Goal: Transaction & Acquisition: Purchase product/service

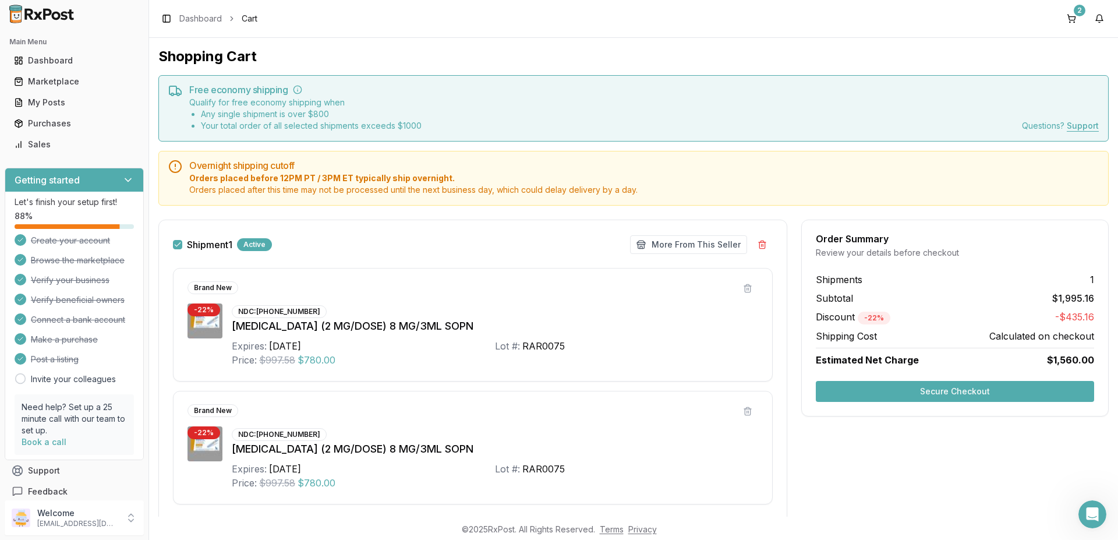
click at [868, 390] on button "Secure Checkout" at bounding box center [954, 391] width 278 height 21
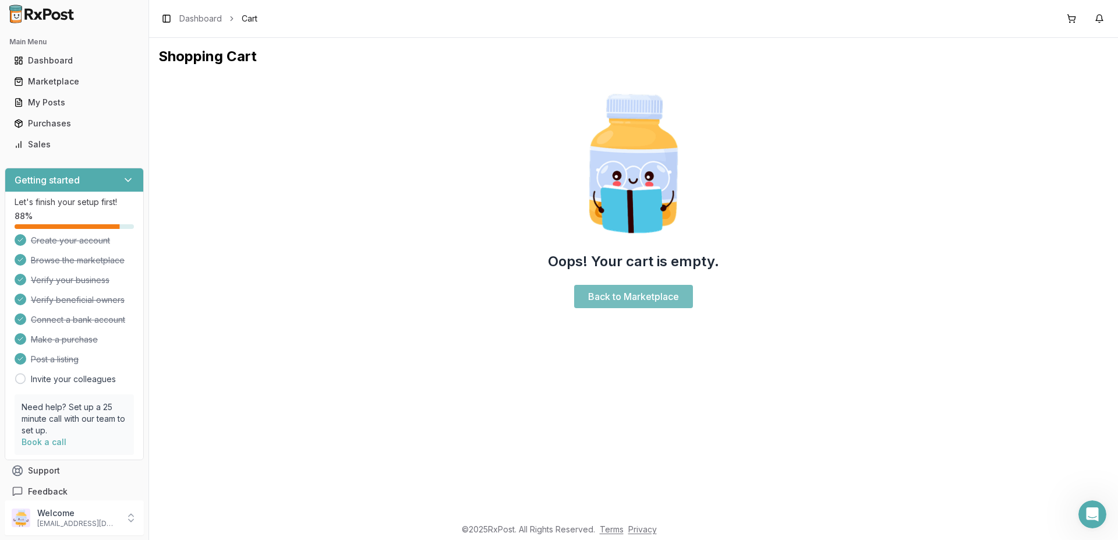
click at [602, 296] on link "Back to Marketplace" at bounding box center [633, 296] width 119 height 23
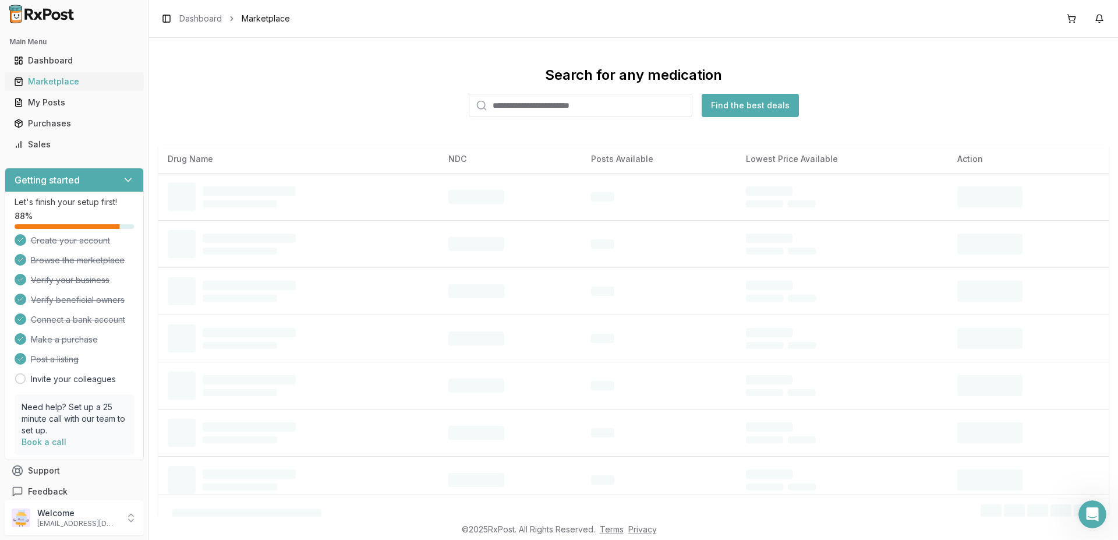
click at [54, 79] on div "Marketplace" at bounding box center [74, 82] width 120 height 12
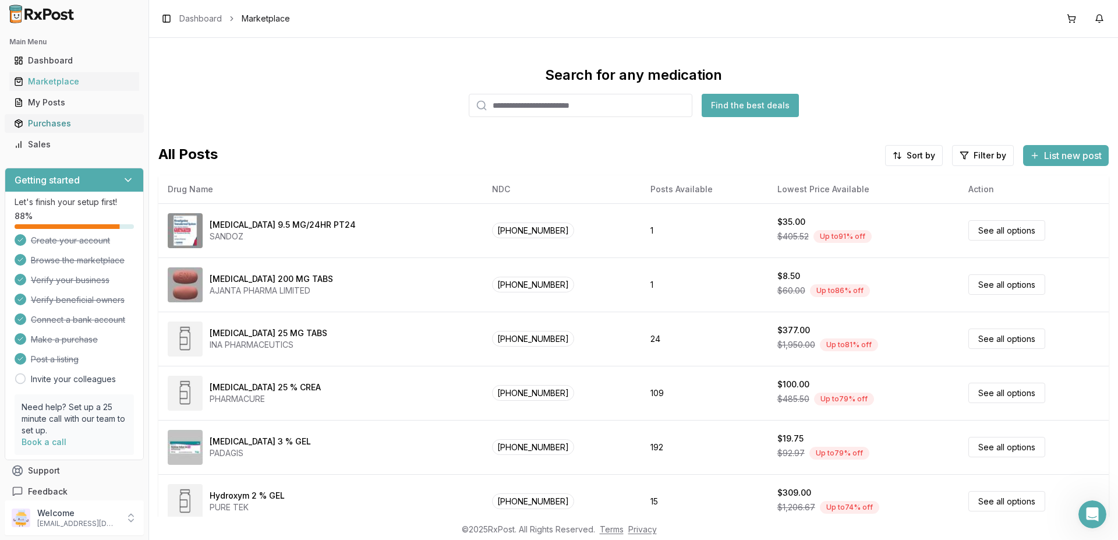
click at [60, 120] on div "Purchases" at bounding box center [74, 124] width 120 height 12
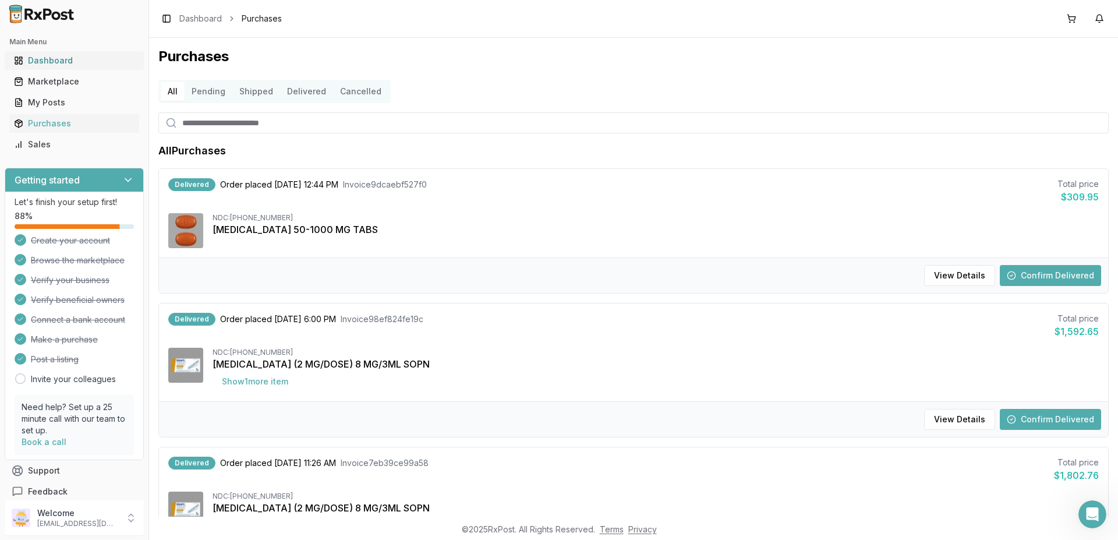
click at [51, 62] on div "Dashboard" at bounding box center [74, 61] width 120 height 12
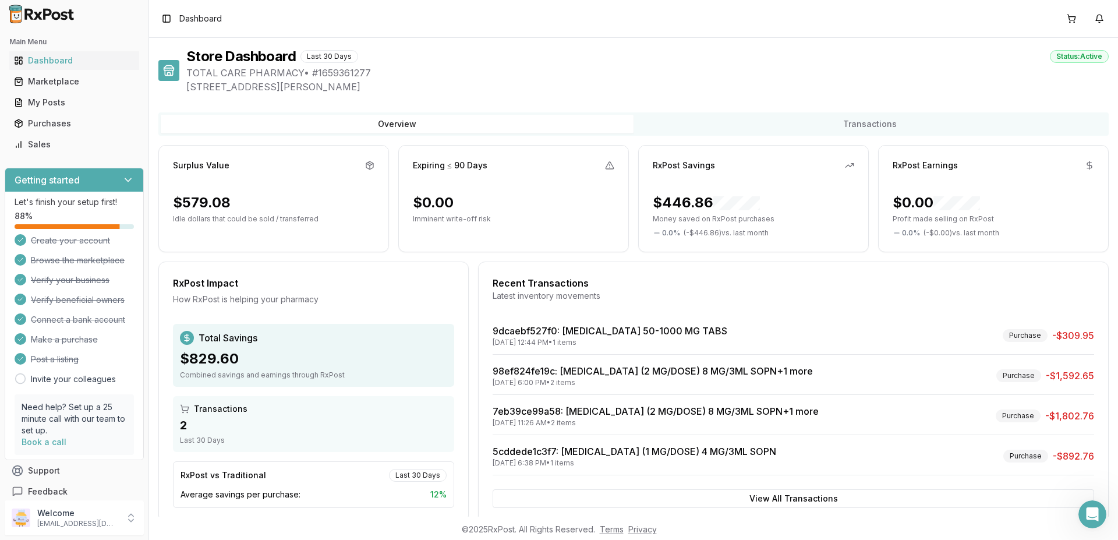
click at [198, 23] on span "Dashboard" at bounding box center [200, 19] width 42 height 12
click at [69, 85] on div "Marketplace" at bounding box center [74, 82] width 120 height 12
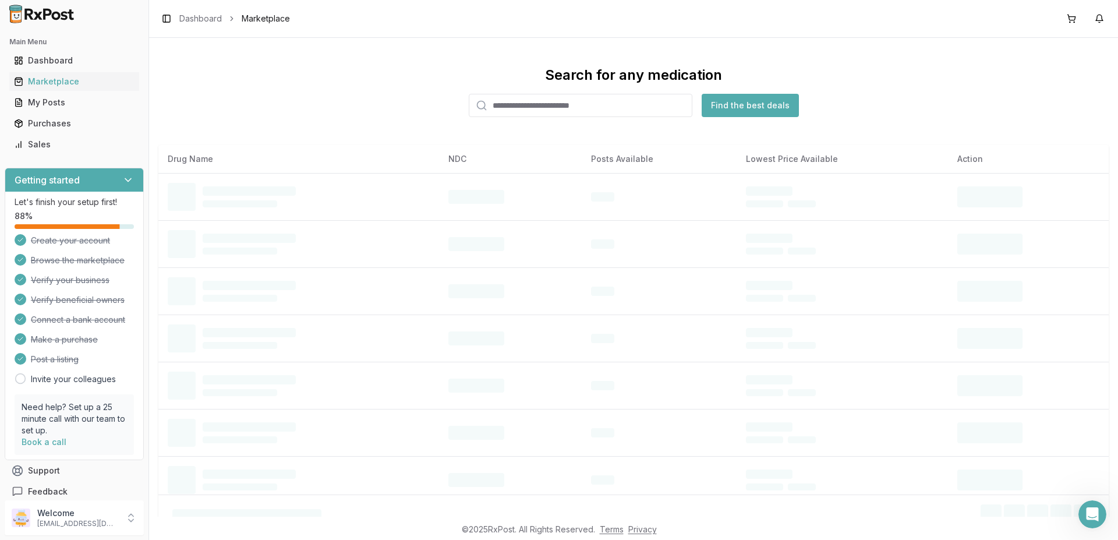
click at [569, 106] on input "search" at bounding box center [581, 105] width 224 height 23
type input "*******"
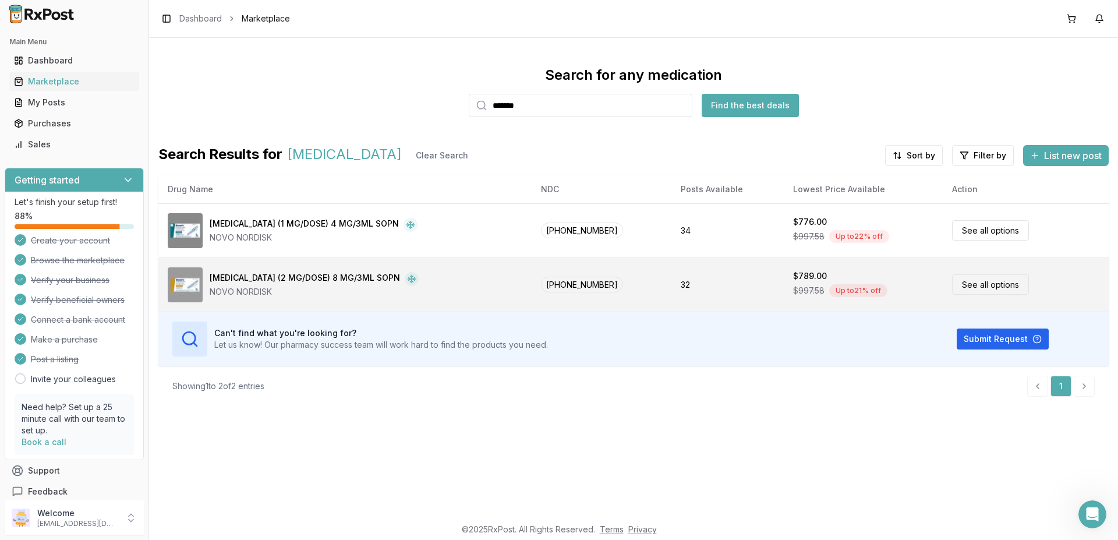
click at [994, 281] on link "See all options" at bounding box center [990, 284] width 77 height 20
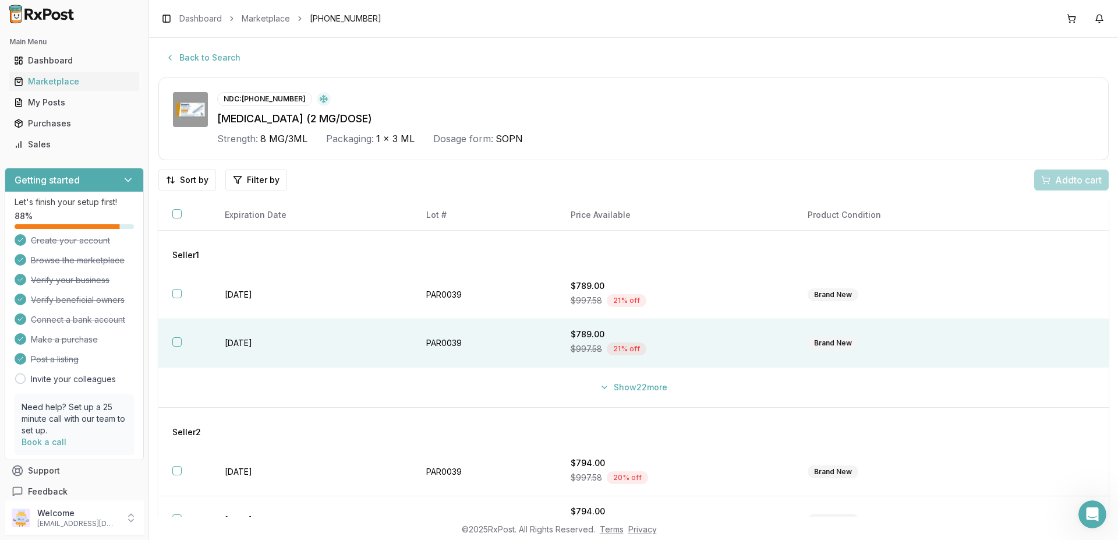
drag, startPoint x: 175, startPoint y: 293, endPoint x: 165, endPoint y: 327, distance: 34.5
click at [175, 293] on button "button" at bounding box center [176, 293] width 9 height 9
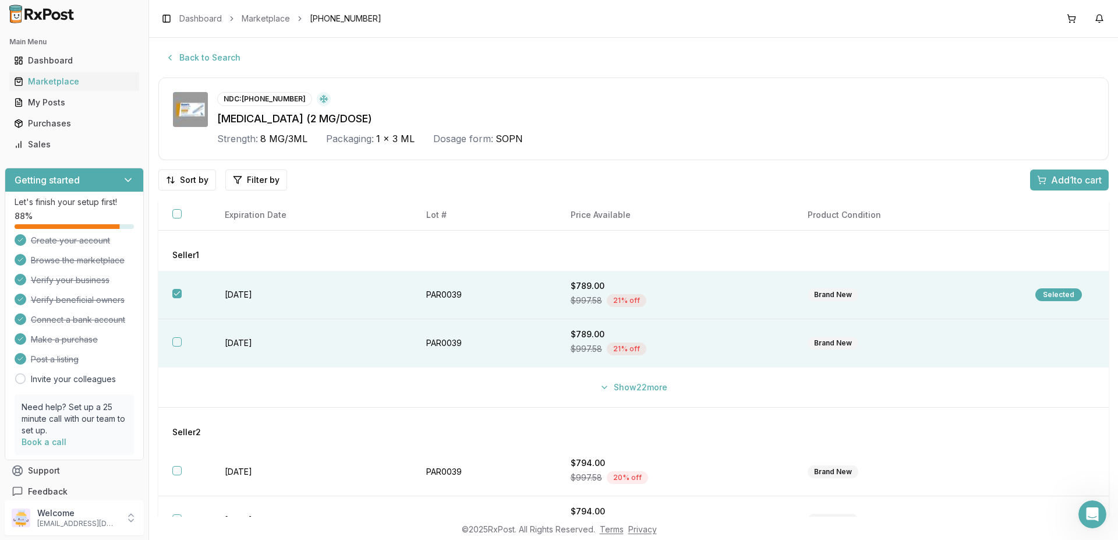
click at [175, 344] on button "button" at bounding box center [176, 341] width 9 height 9
click at [1063, 173] on button "Add 2 to cart" at bounding box center [1068, 179] width 80 height 21
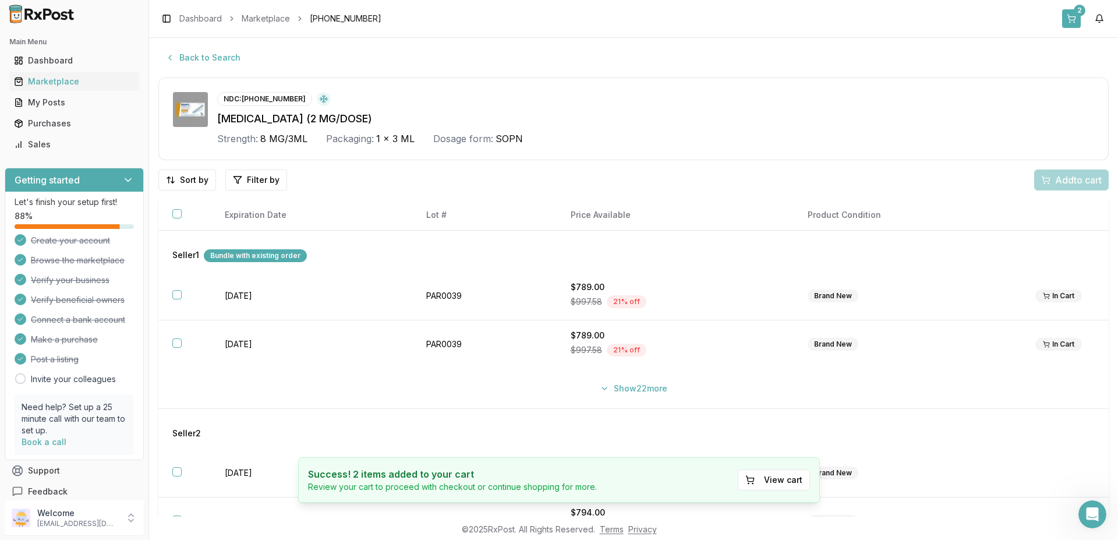
click at [1075, 18] on button "2" at bounding box center [1071, 18] width 19 height 19
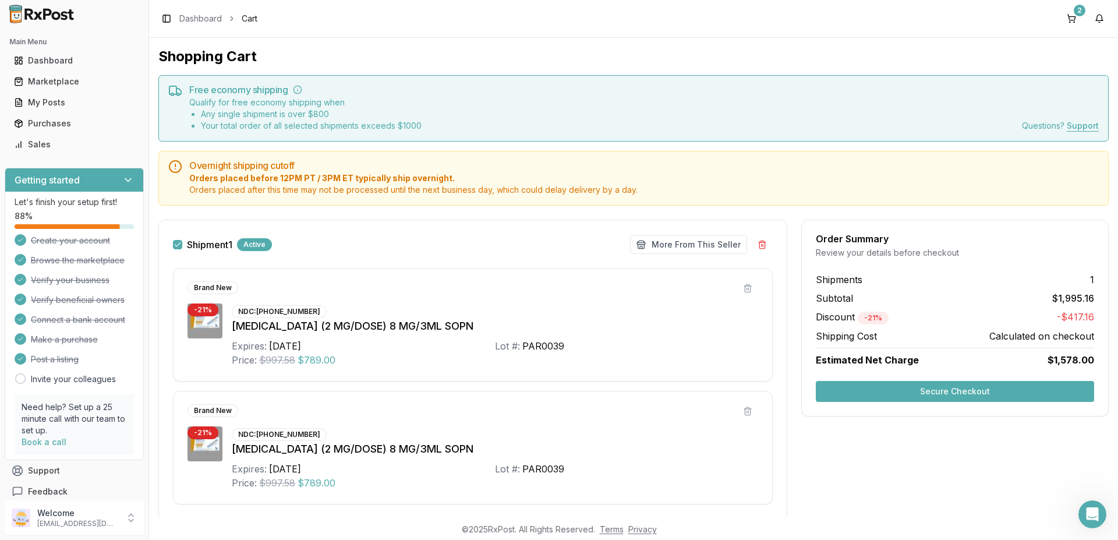
click at [886, 393] on button "Secure Checkout" at bounding box center [954, 391] width 278 height 21
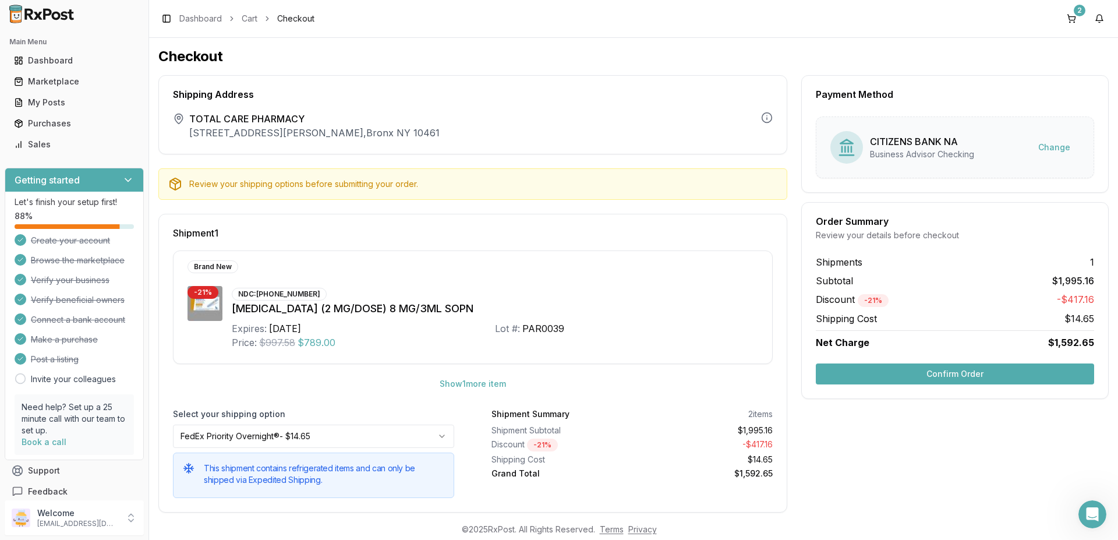
click at [928, 375] on button "Confirm Order" at bounding box center [954, 373] width 278 height 21
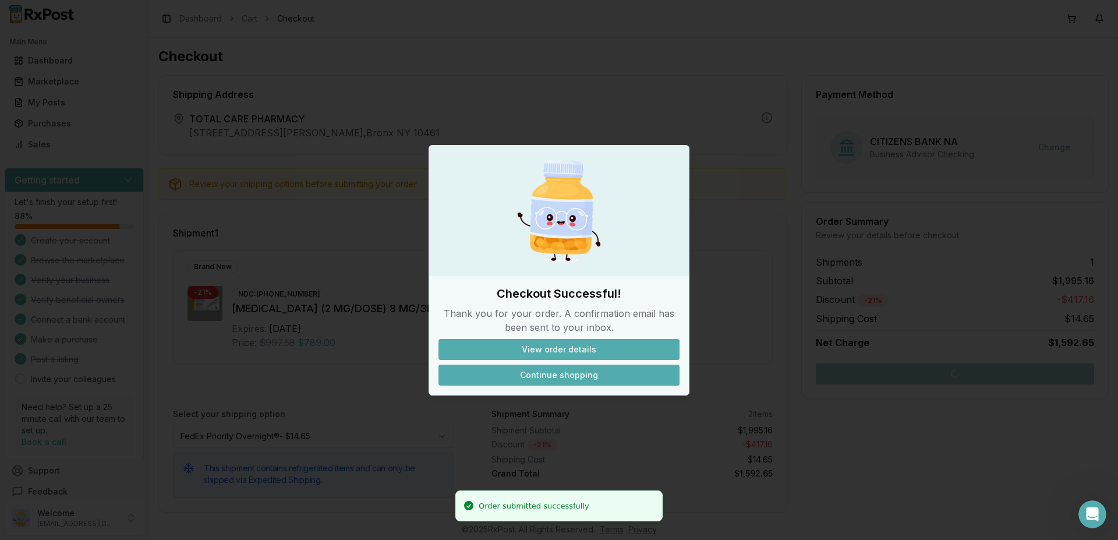
click at [582, 375] on button "Continue shopping" at bounding box center [558, 374] width 241 height 21
